Goal: Find specific page/section: Find specific page/section

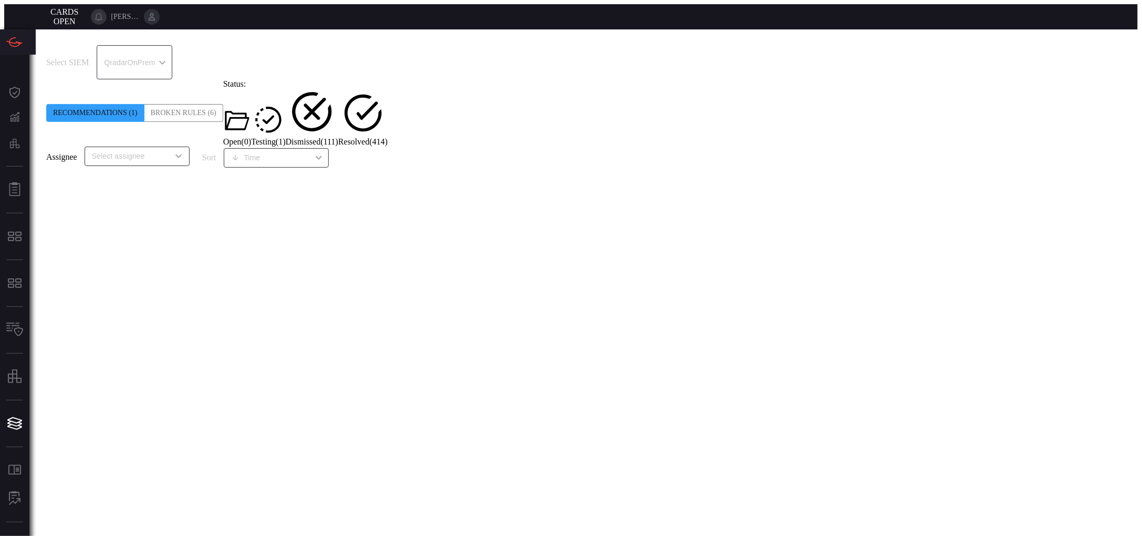
click at [172, 49] on div "QradarOnPrem 5aadb41e-e732-4a7a-884f-5c29e918b1b8 ​" at bounding box center [134, 62] width 75 height 34
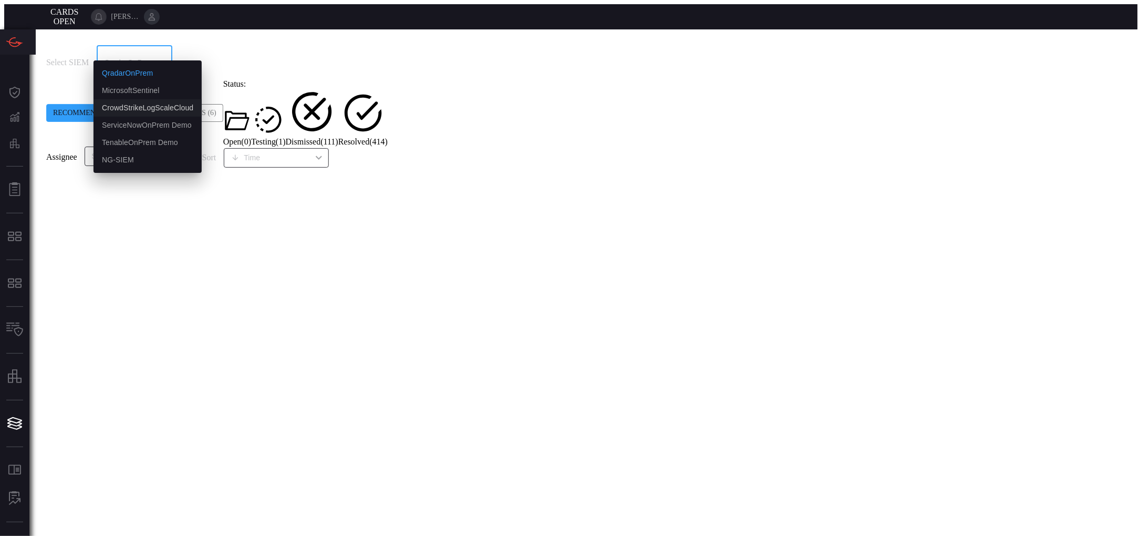
click at [169, 110] on div "CrowdStrikeLogScaleCloud" at bounding box center [147, 107] width 91 height 11
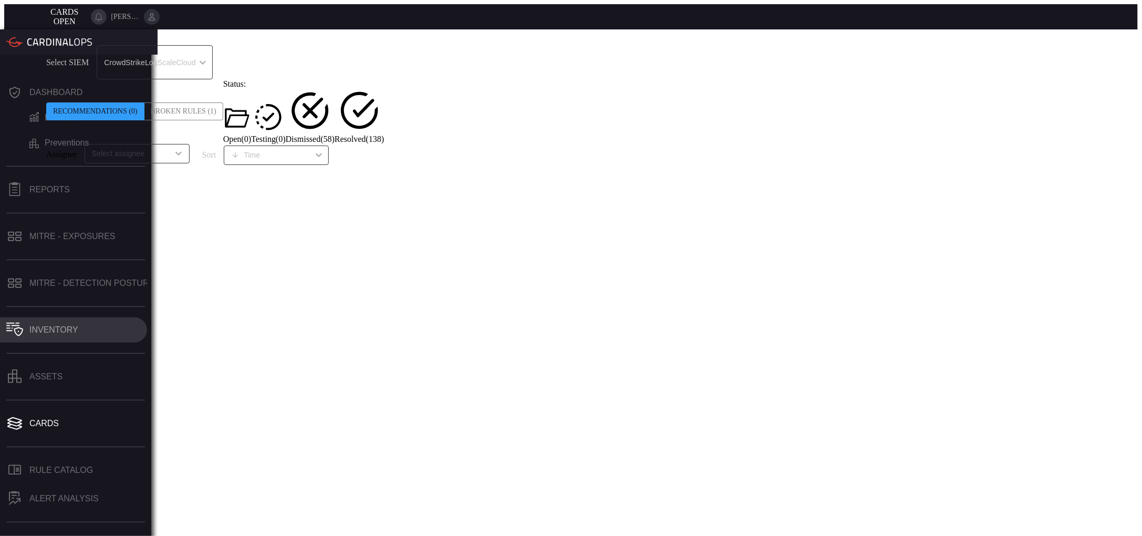
click at [65, 317] on button "Inventory" at bounding box center [73, 329] width 147 height 25
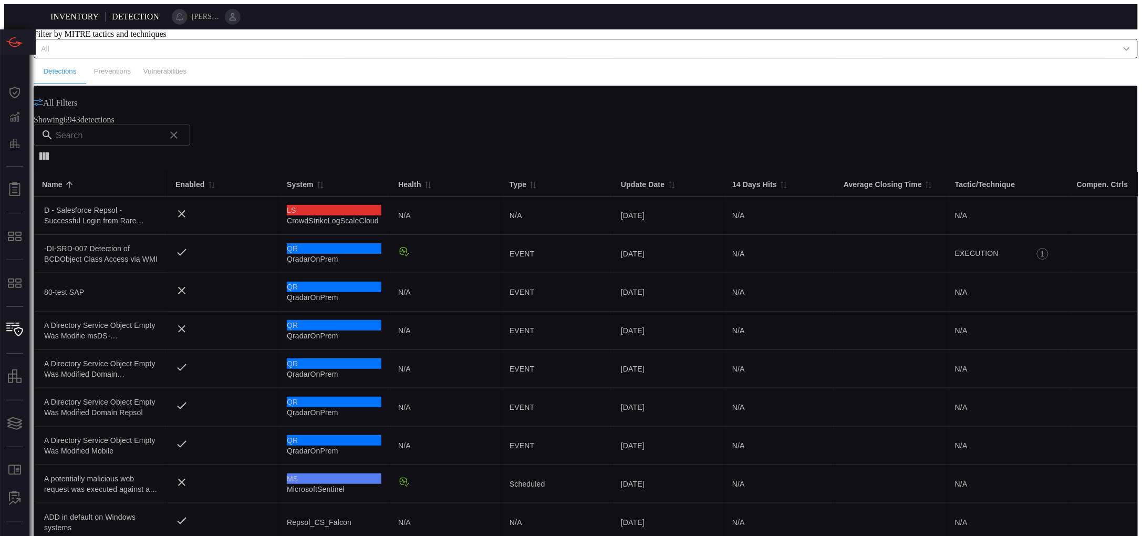
click at [161, 146] on input "text" at bounding box center [108, 135] width 105 height 21
paste input "Local L2L DNS Scanner"
type input "Local L2L DNS Scanner"
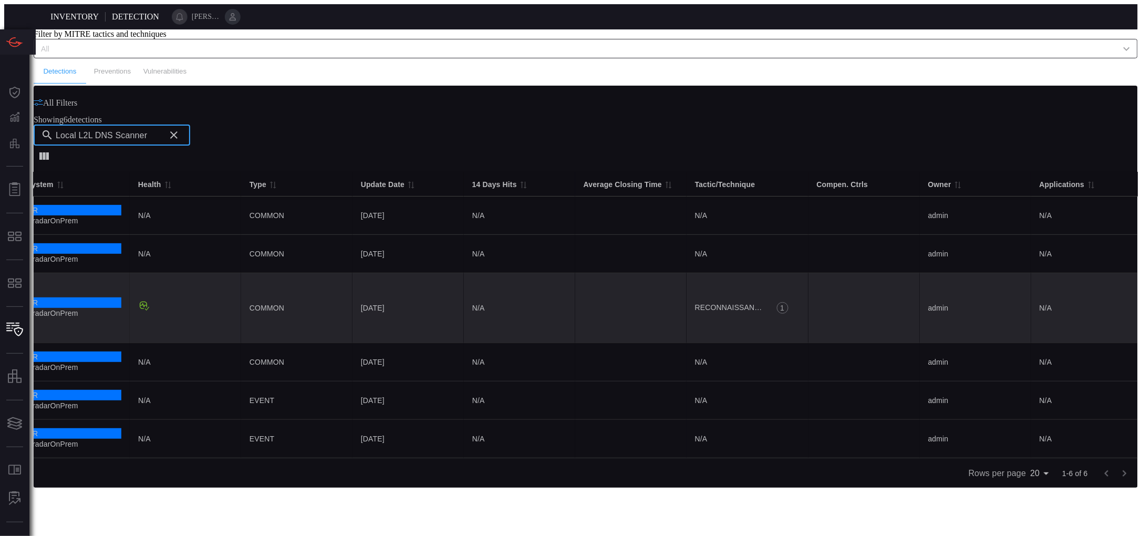
scroll to position [0, 363]
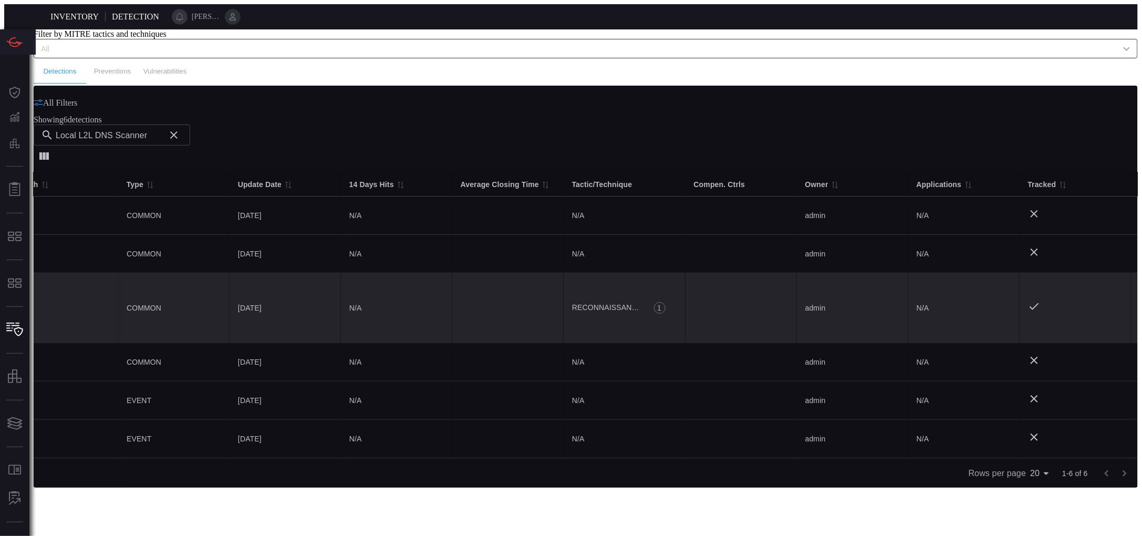
click at [454, 322] on td at bounding box center [507, 308] width 111 height 70
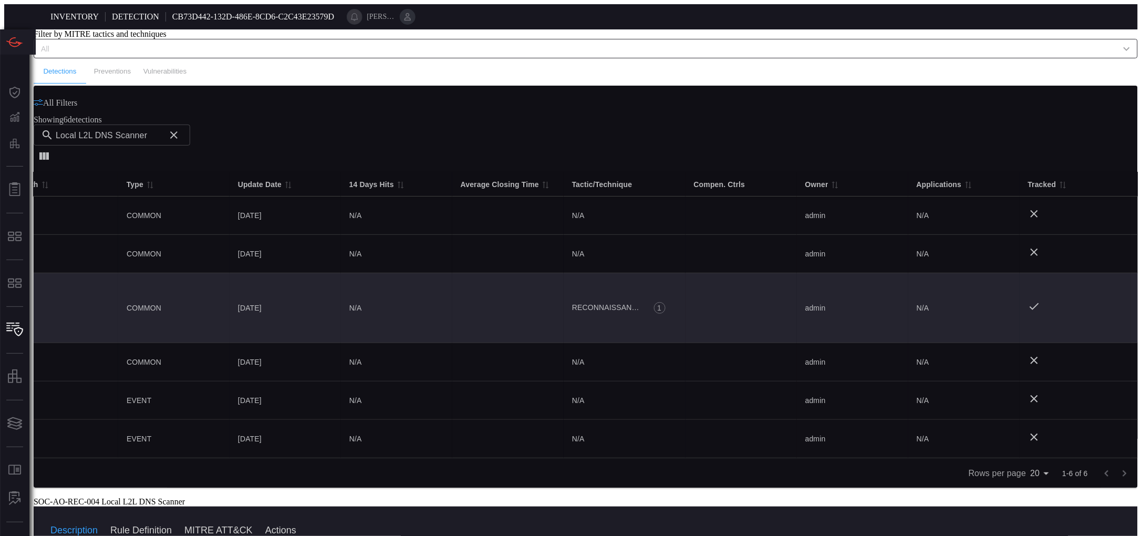
click at [172, 523] on button "Rule Definition" at bounding box center [140, 529] width 61 height 13
click at [34, 495] on icon at bounding box center [34, 495] width 0 height 0
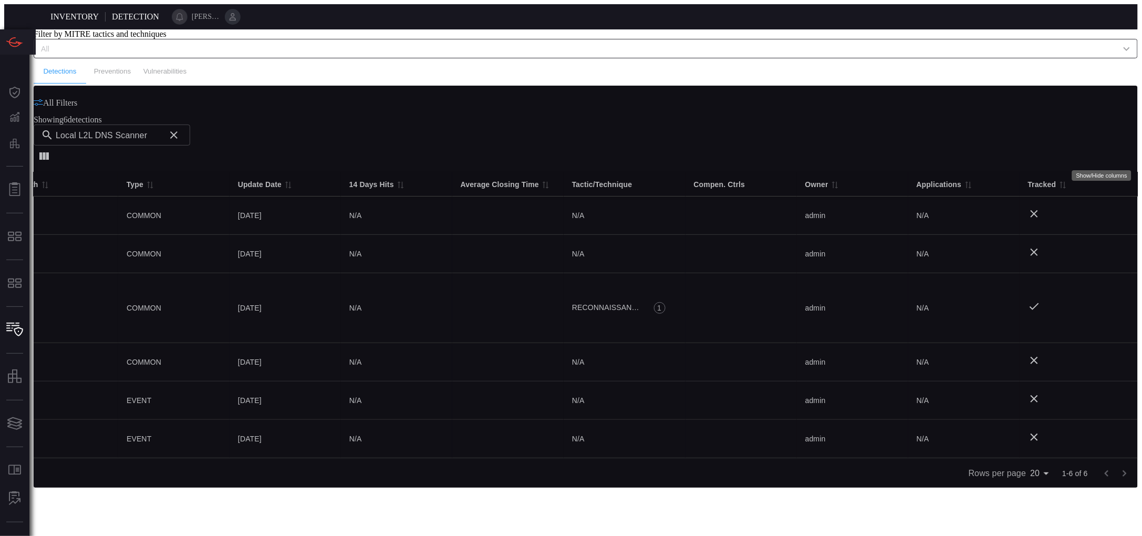
click at [49, 152] on icon "Show/Hide columns" at bounding box center [43, 155] width 9 height 7
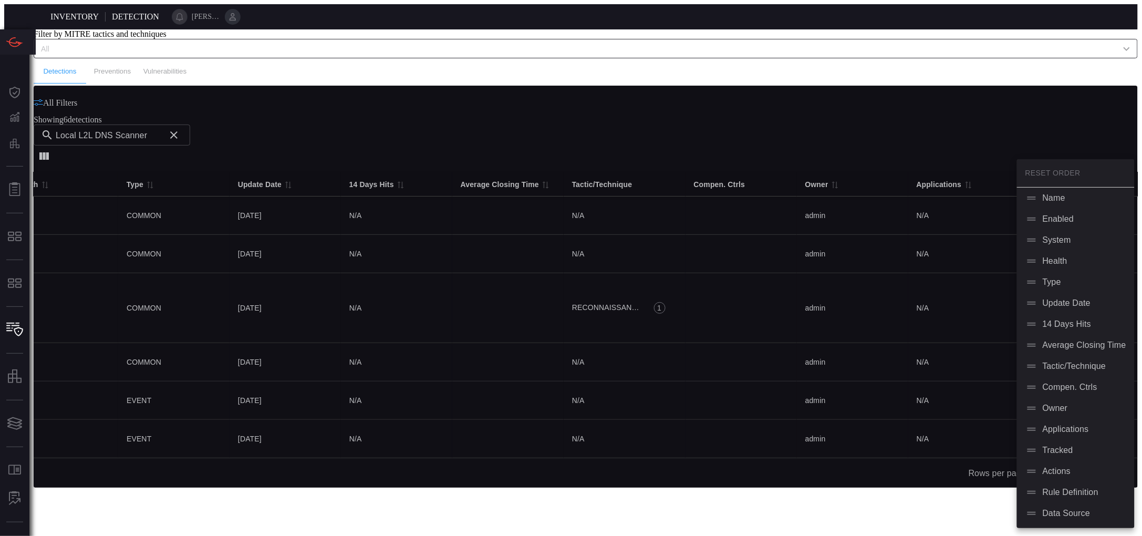
click at [1000, 104] on div at bounding box center [571, 268] width 1142 height 536
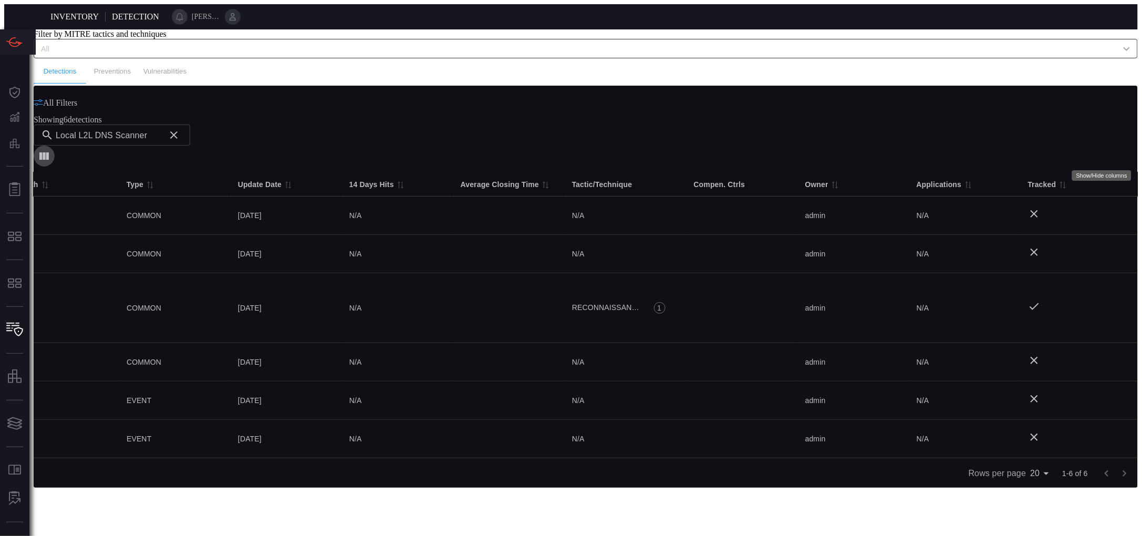
click at [50, 150] on icon "Show/Hide columns" at bounding box center [44, 156] width 13 height 13
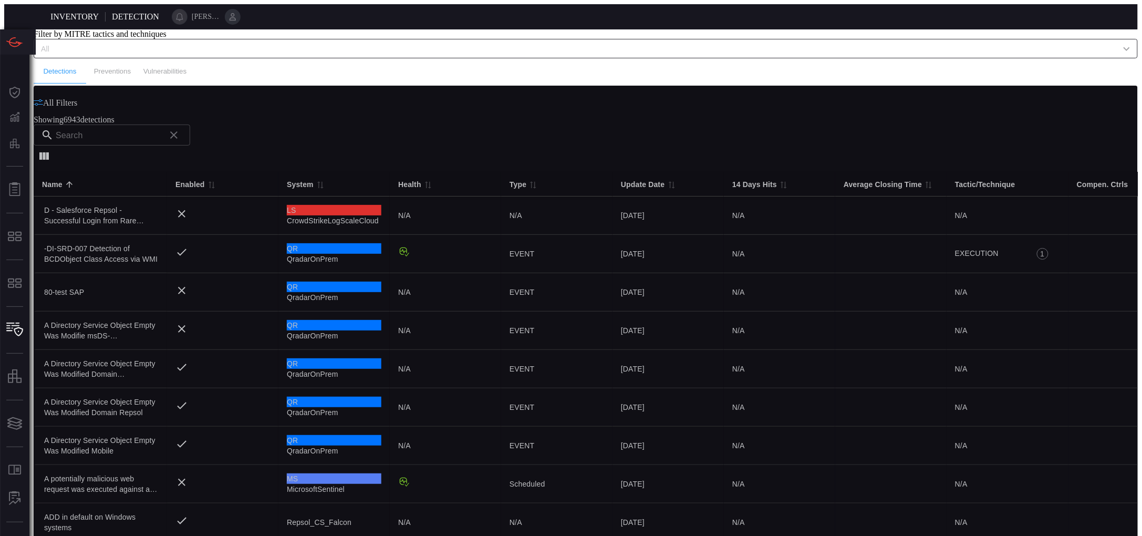
click at [161, 146] on input "text" at bounding box center [108, 135] width 105 height 21
paste input "Local L2L DNS Scanner"
type input "Local L2L DNS Scanner"
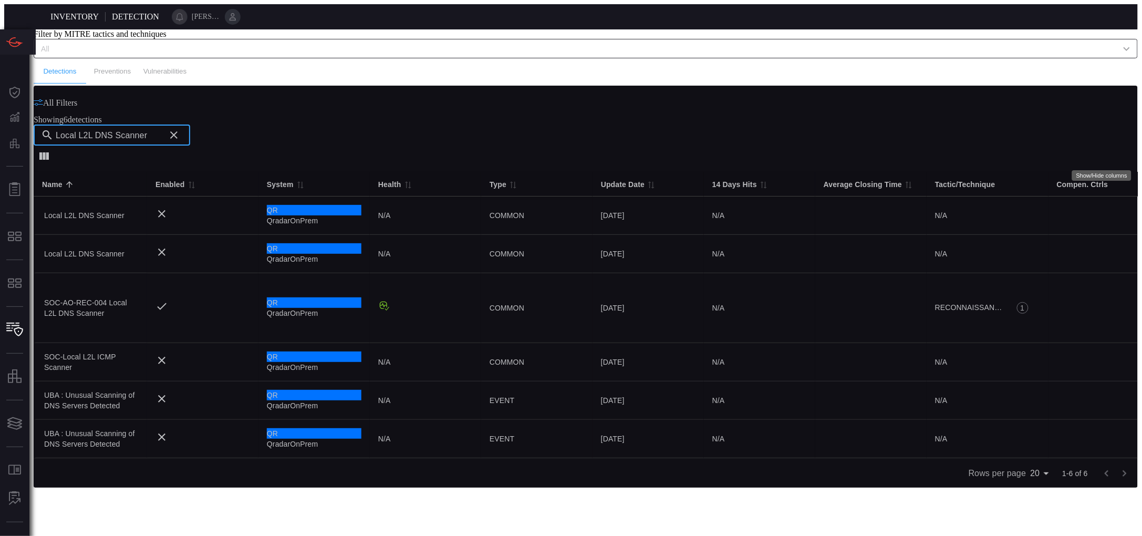
click at [49, 155] on icon "Show/Hide columns" at bounding box center [43, 155] width 9 height 7
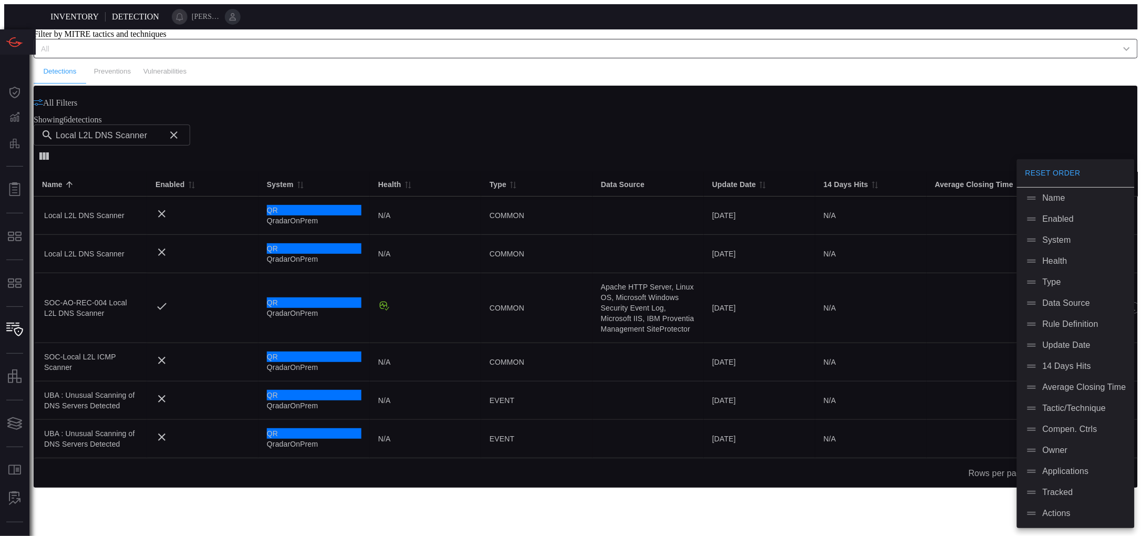
click at [776, 96] on div at bounding box center [571, 268] width 1142 height 536
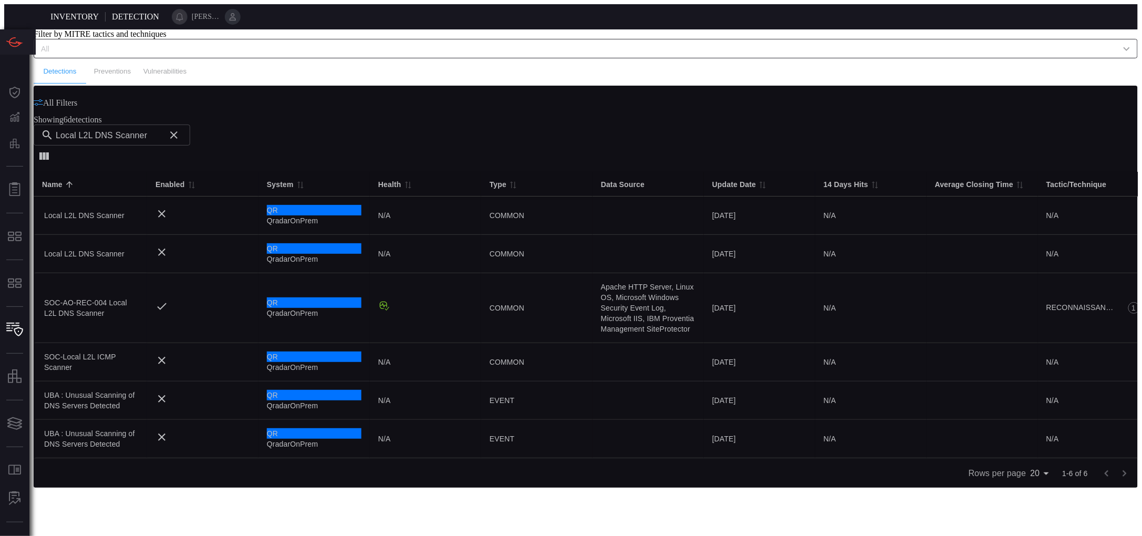
click at [287, 54] on input "text" at bounding box center [577, 48] width 1081 height 13
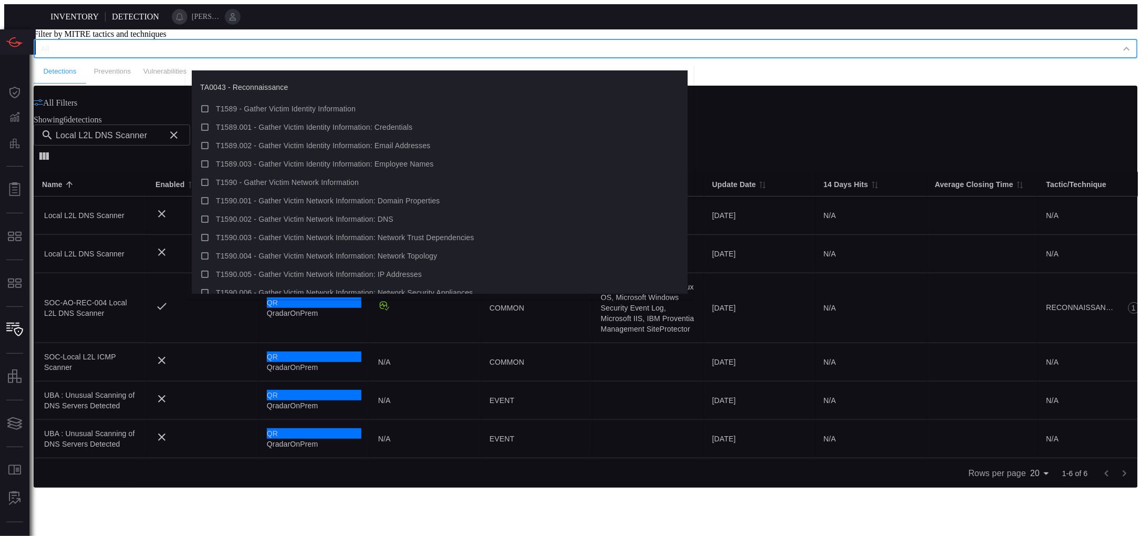
click at [161, 146] on input "Local L2L DNS Scanner" at bounding box center [108, 135] width 105 height 21
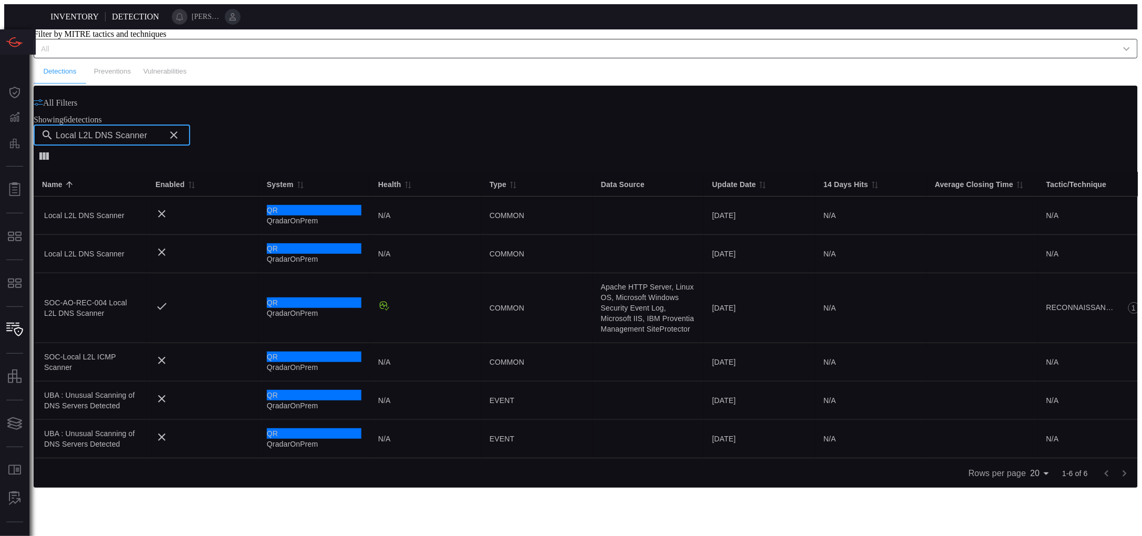
paste input "Account added to Privilege T1 groups"
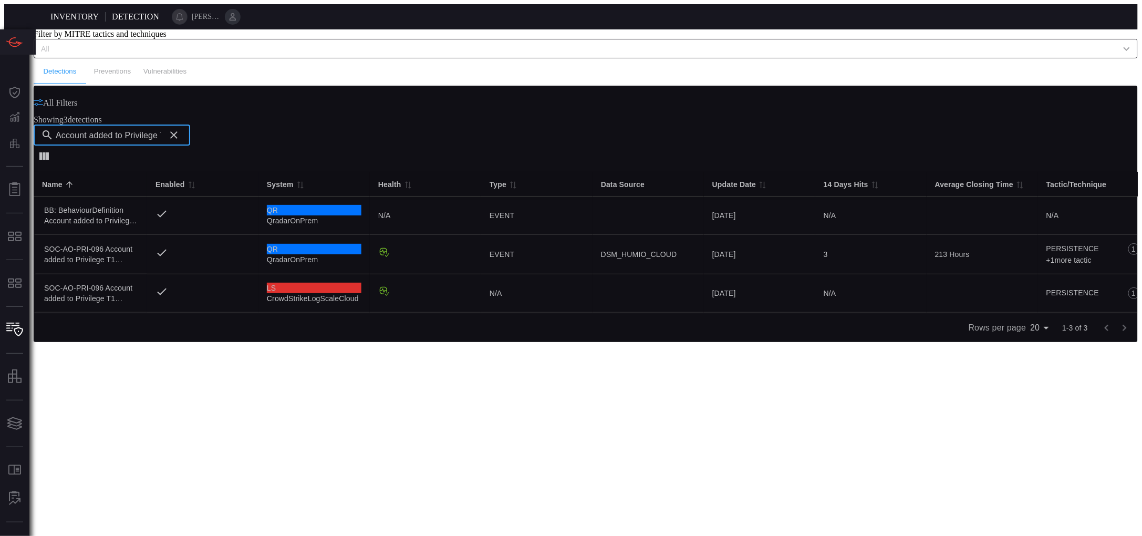
click at [161, 146] on input "Account added to Privilege T1 groups" at bounding box center [108, 135] width 105 height 21
paste input "SOC-AO-COL-047 Download Config File from Device"
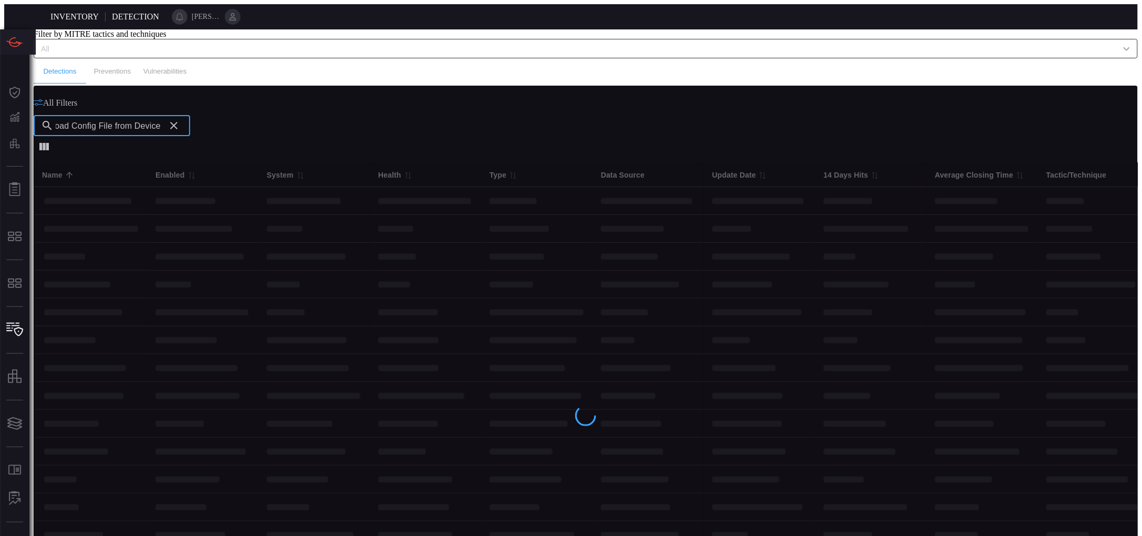
type input "SOC-AO-COL-047 Download Config File from Device"
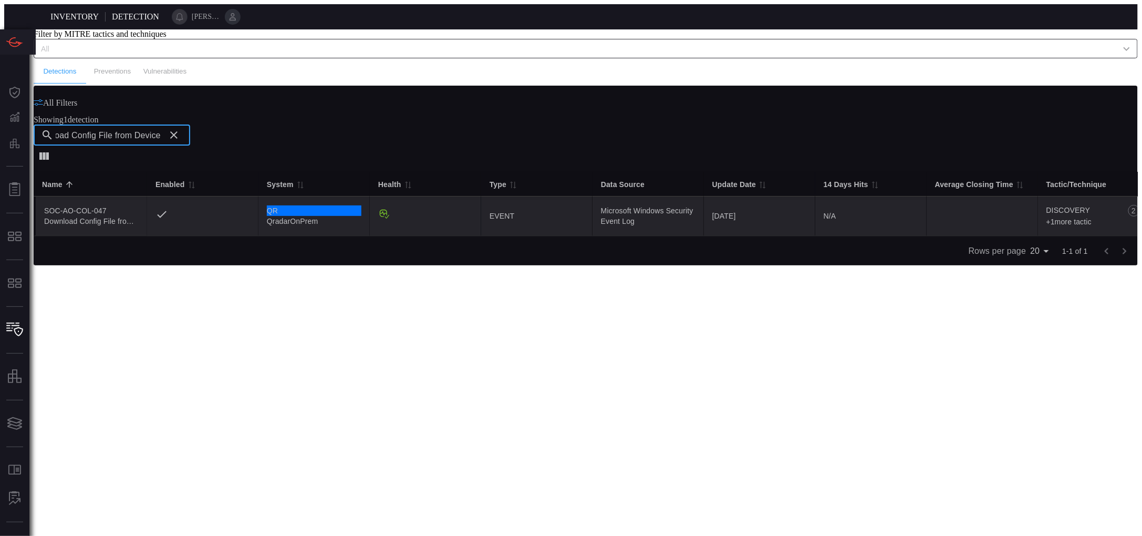
scroll to position [0, 0]
click at [259, 228] on td at bounding box center [202, 216] width 111 height 39
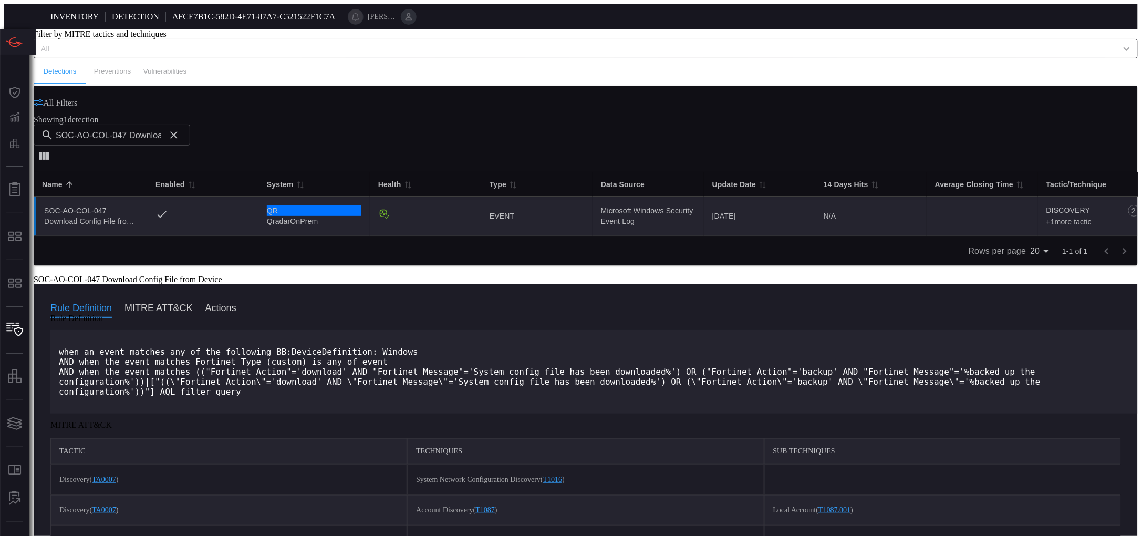
click at [43, 274] on icon at bounding box center [39, 276] width 8 height 5
